Goal: Find specific page/section: Find specific page/section

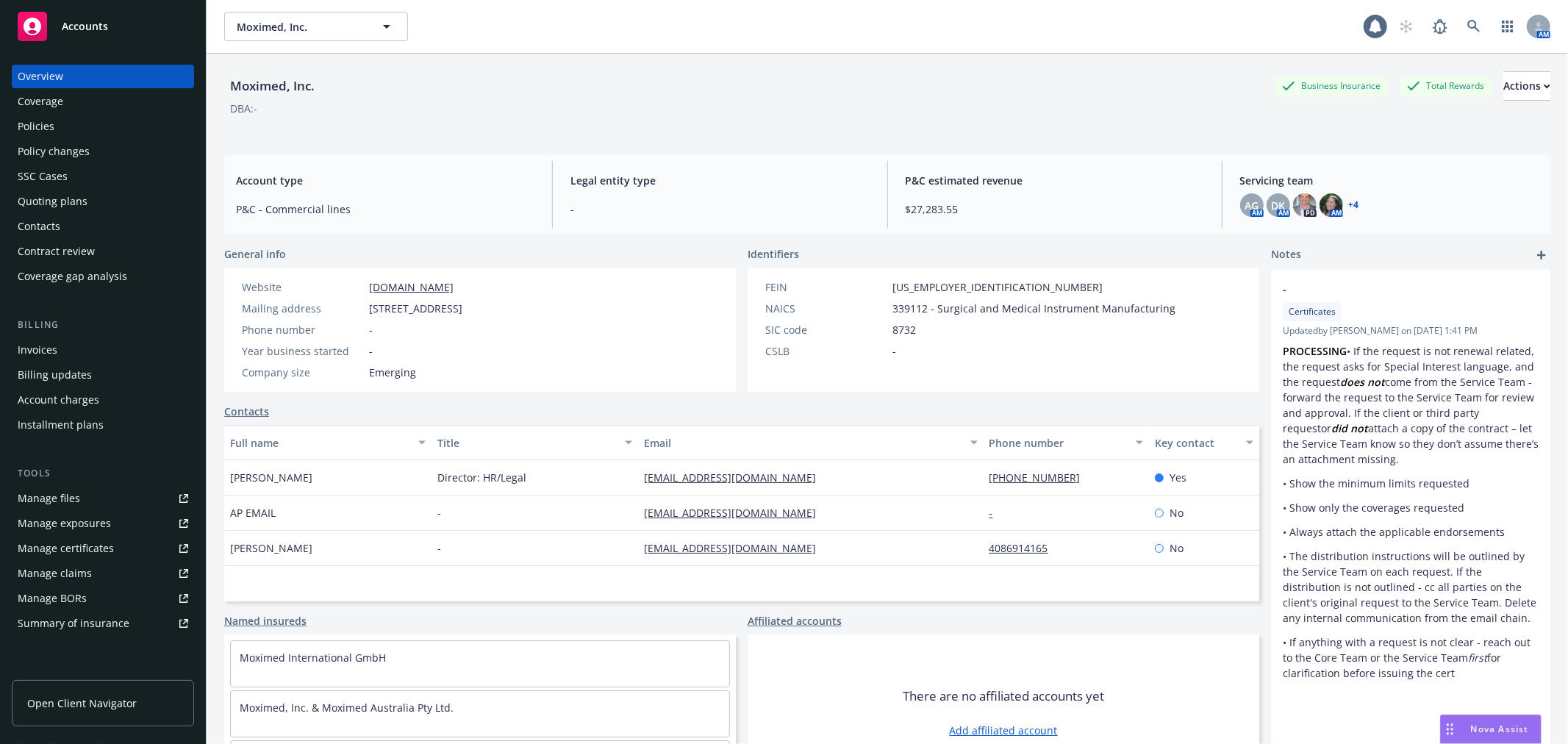
click at [679, 116] on div "Moximed, Inc. Business Insurance Total Rewards Actions DBA: -" at bounding box center [888, 102] width 1326 height 60
click at [861, 93] on div "Moximed, Inc. Business Insurance Total Rewards Actions" at bounding box center [888, 86] width 1326 height 29
click at [1459, 23] on link at bounding box center [1474, 26] width 29 height 29
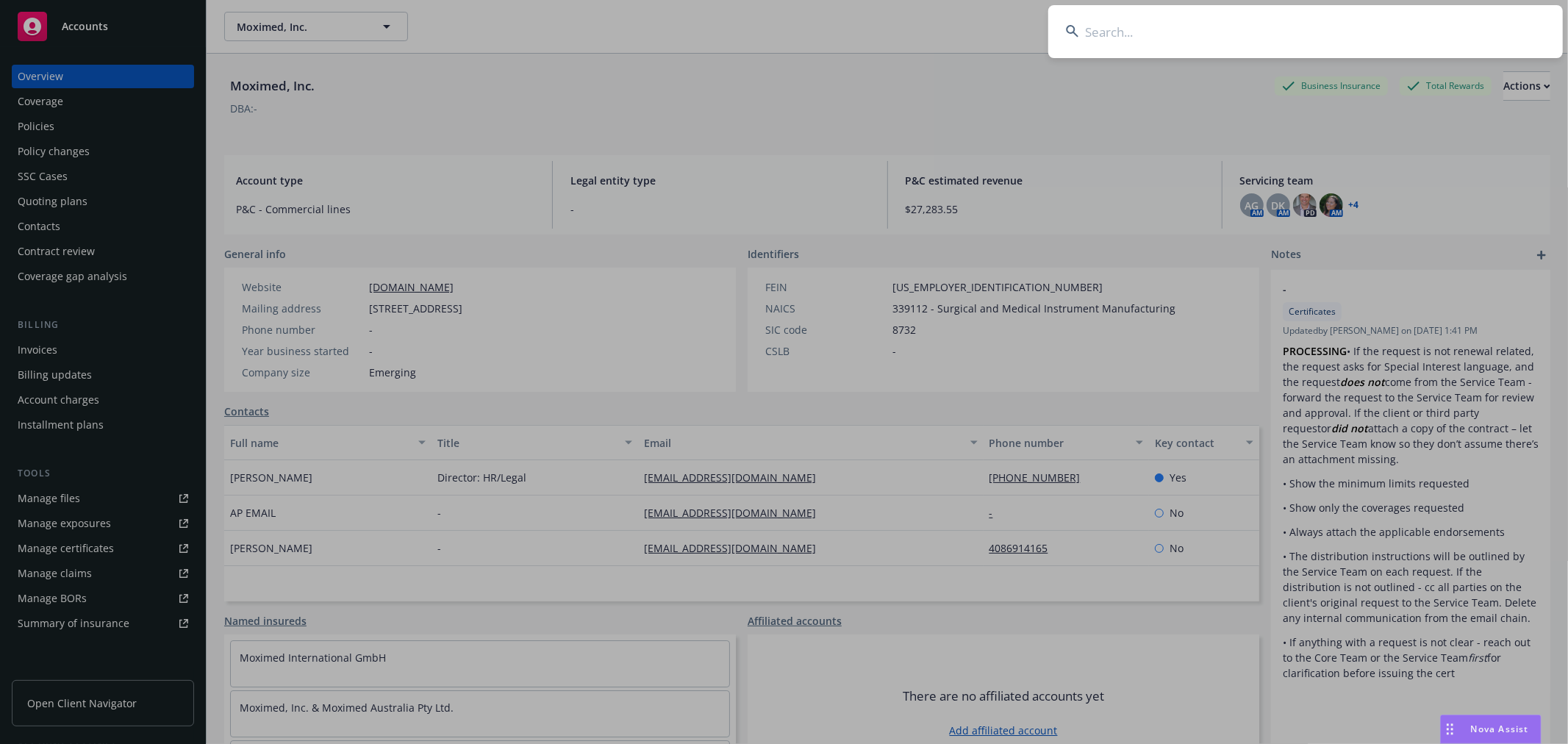
click at [1305, 34] on input at bounding box center [1305, 31] width 514 height 53
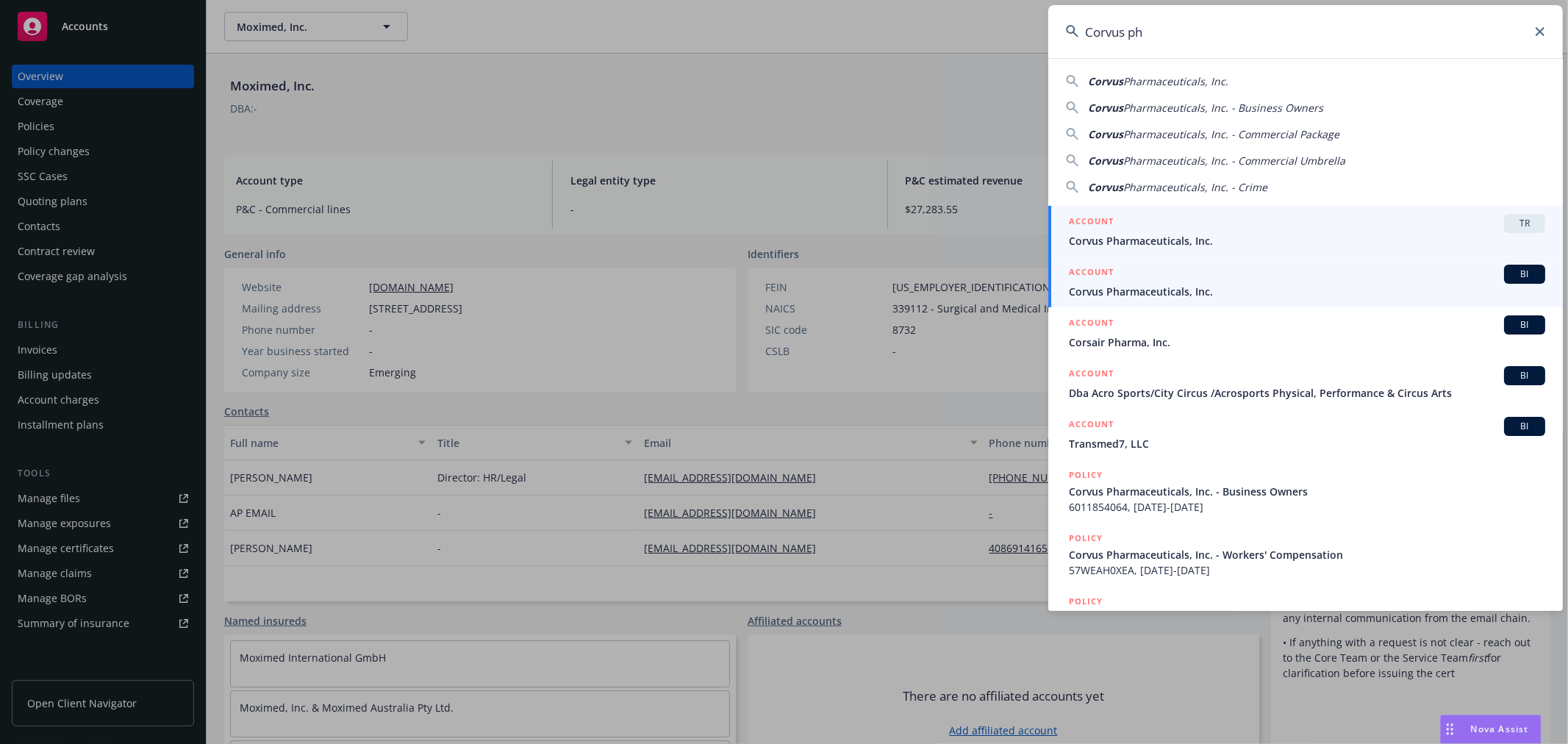
type input "Corvus ph"
click at [1151, 282] on div "ACCOUNT BI" at bounding box center [1307, 274] width 476 height 19
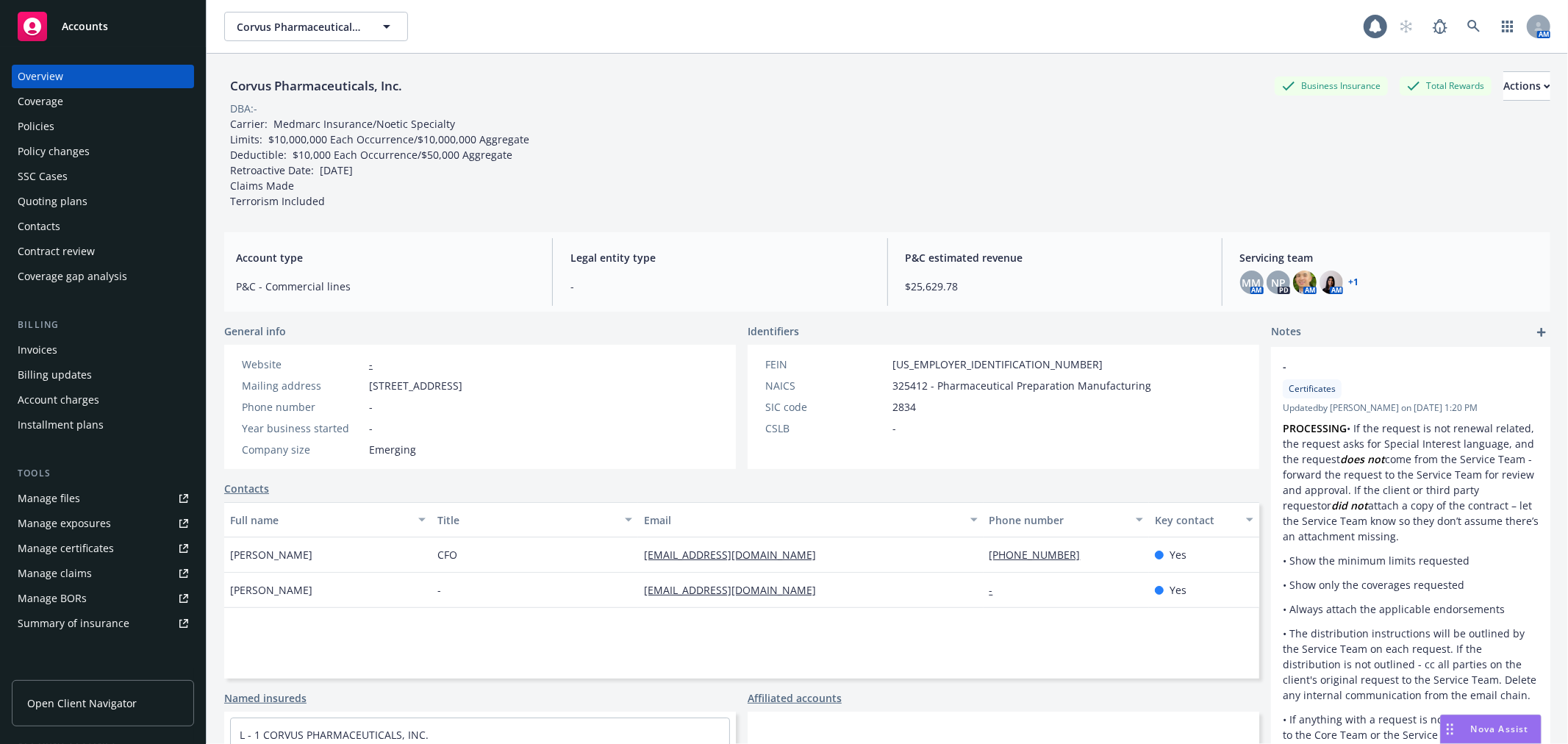
click at [76, 199] on div "Quoting plans" at bounding box center [53, 201] width 70 height 24
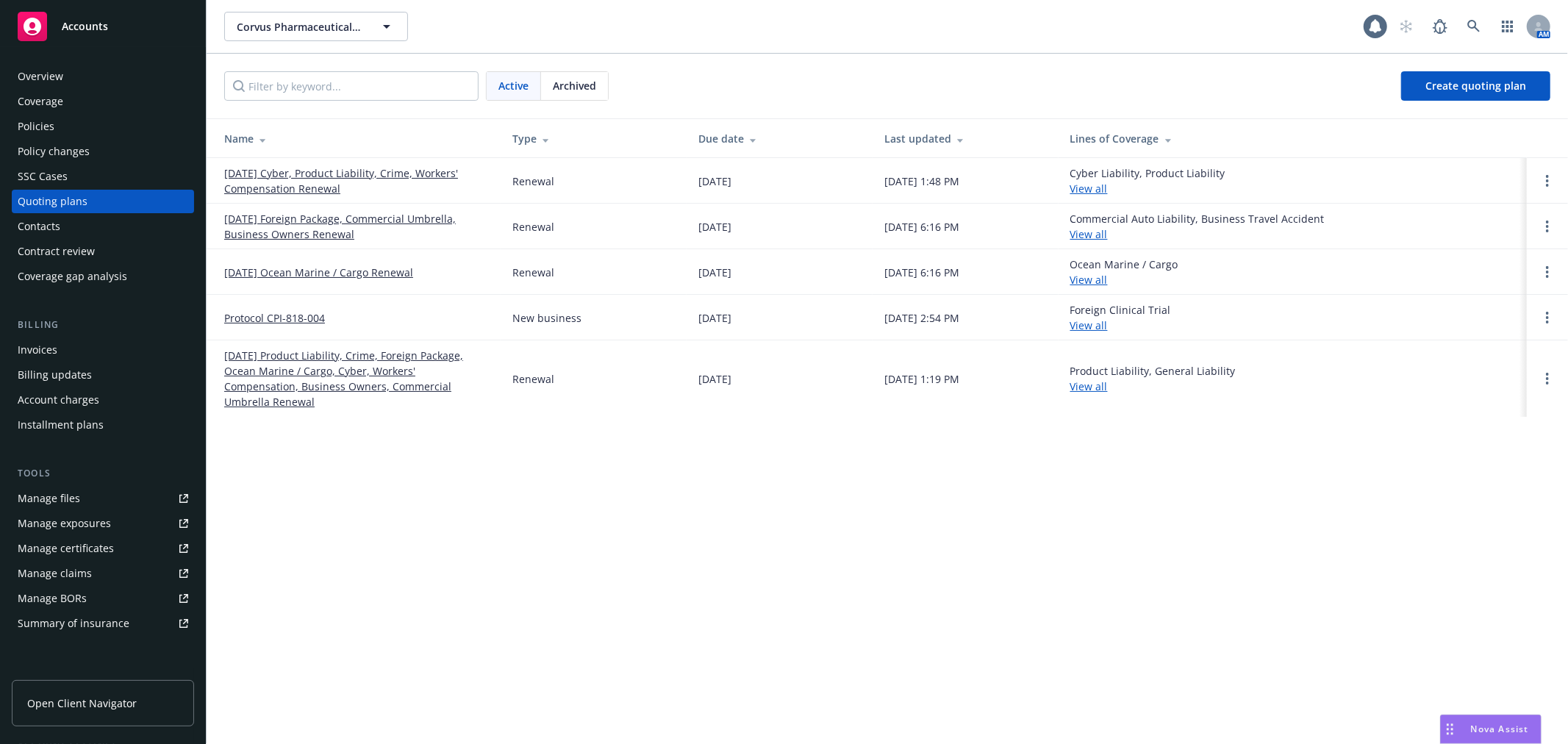
click at [385, 172] on link "[DATE] Cyber, Product Liability, Crime, Workers' Compensation Renewal" at bounding box center [356, 181] width 264 height 31
